Goal: Navigation & Orientation: Find specific page/section

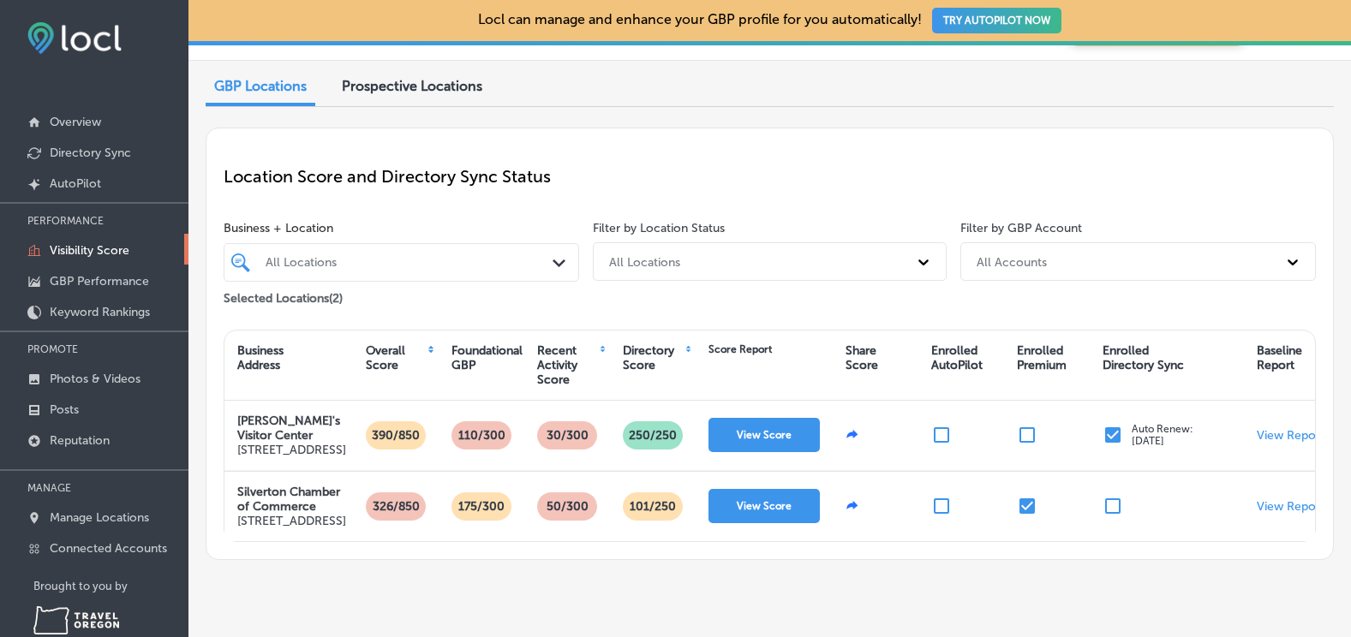
scroll to position [86, 0]
click at [85, 276] on p "GBP Performance" at bounding box center [99, 281] width 99 height 15
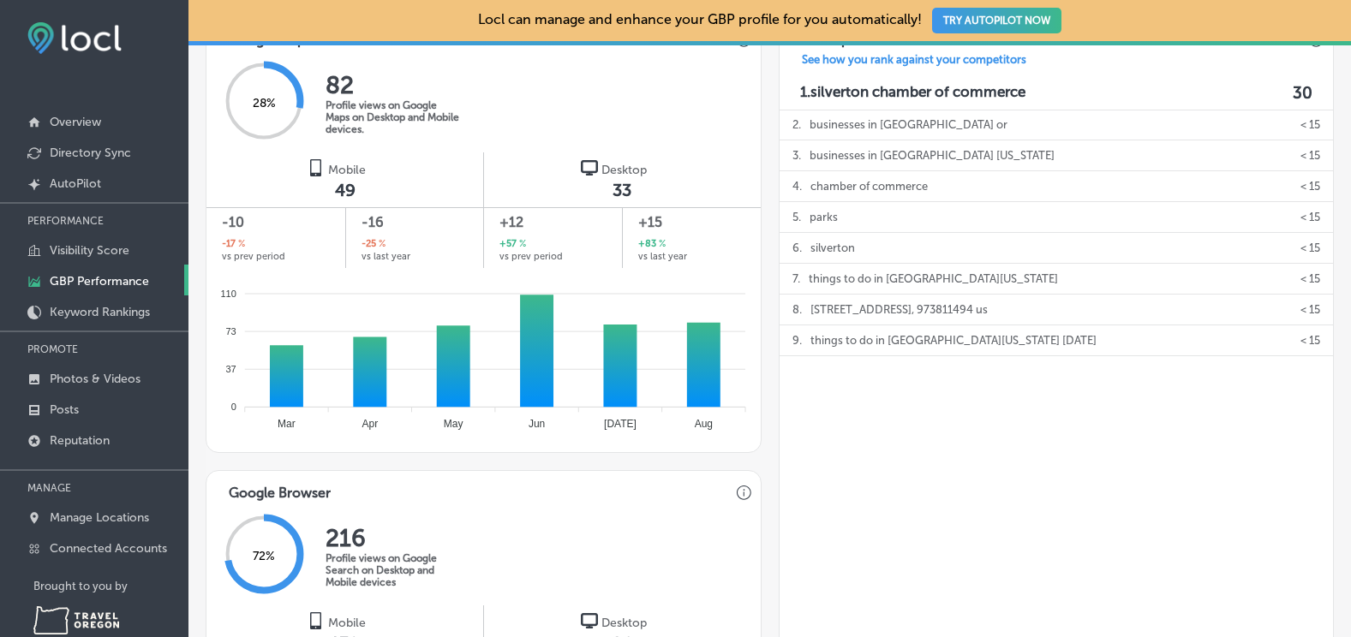
scroll to position [343, 0]
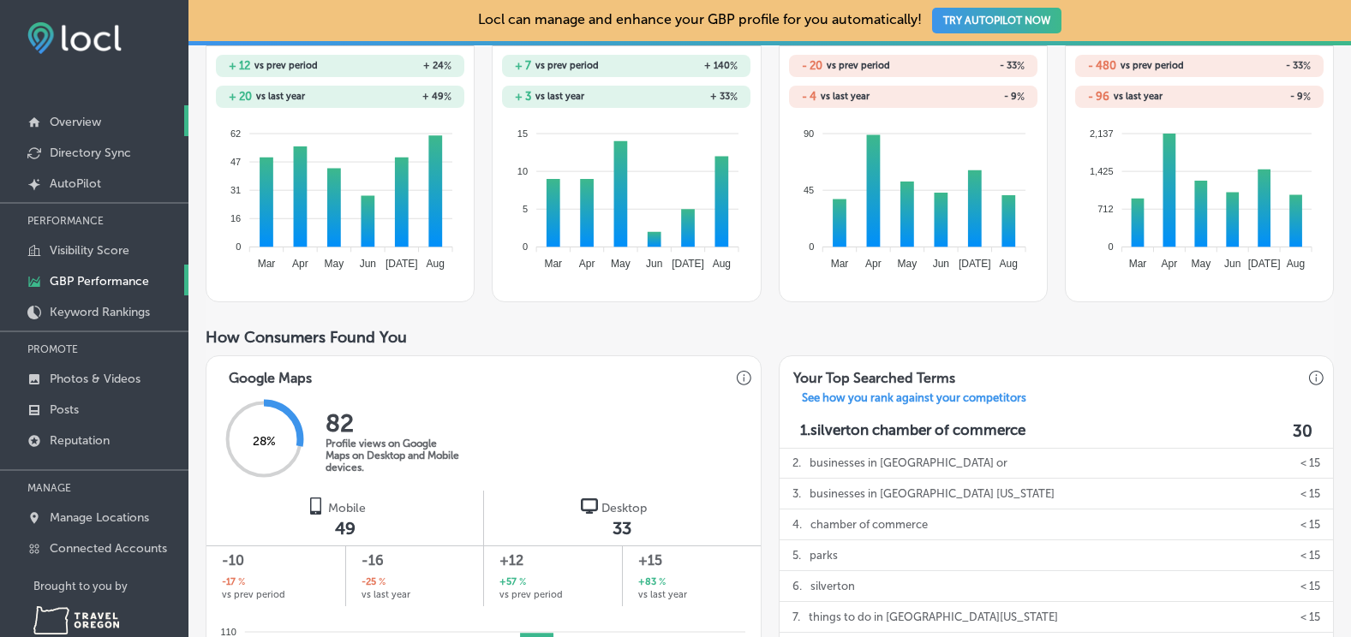
click at [85, 120] on p "Overview" at bounding box center [75, 122] width 51 height 15
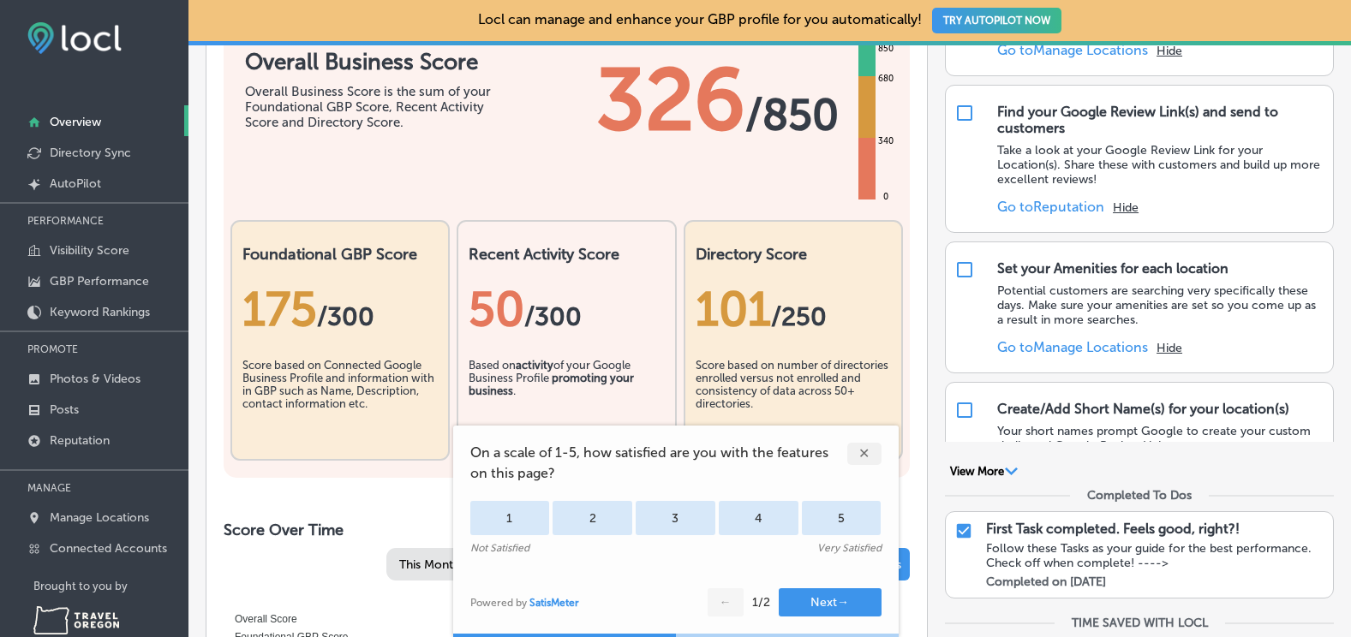
scroll to position [257, 0]
click at [863, 451] on div "✕" at bounding box center [864, 454] width 34 height 22
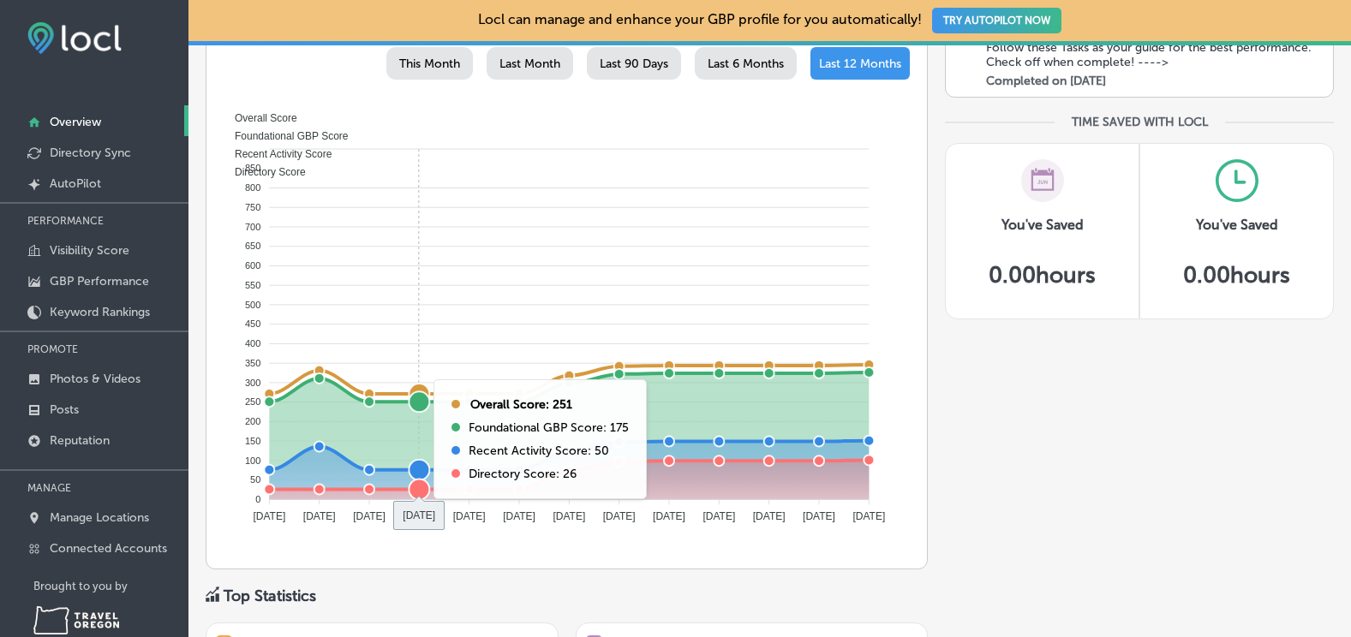
scroll to position [771, 0]
